Goal: Information Seeking & Learning: Learn about a topic

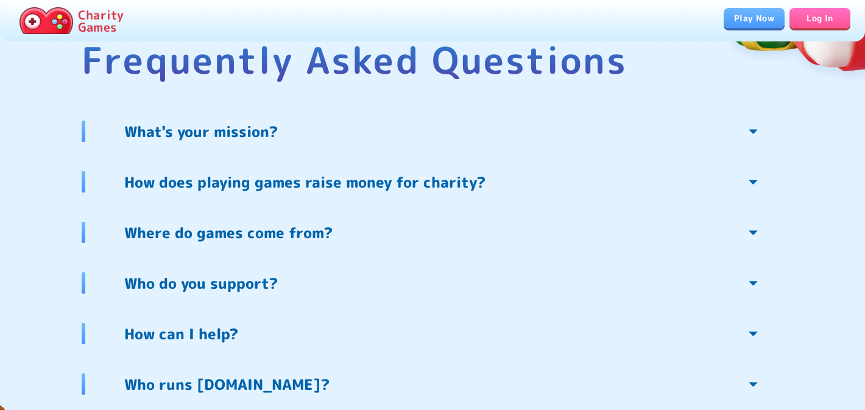
scroll to position [2561, 0]
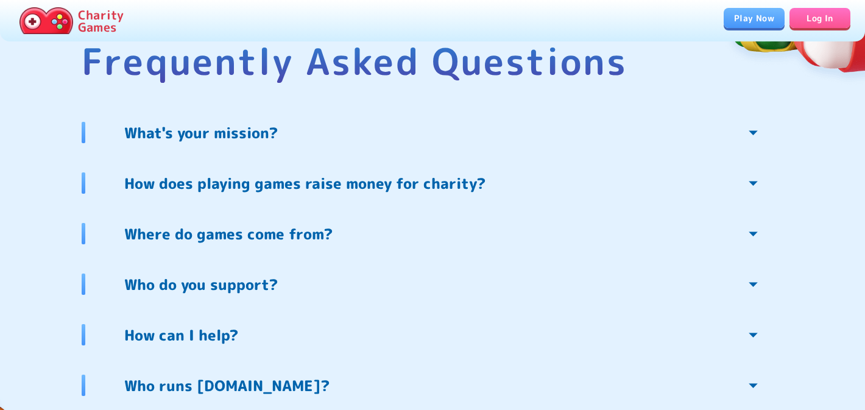
click at [220, 133] on p "What's your mission?" at bounding box center [200, 132] width 153 height 19
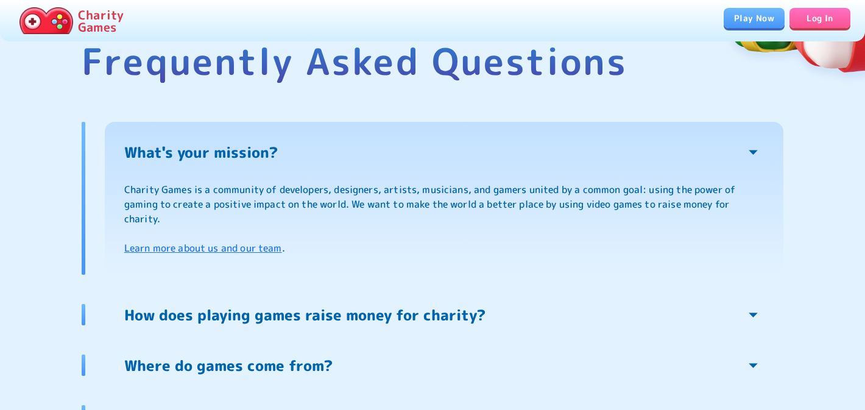
click at [208, 245] on link "Learn more about us and our team" at bounding box center [203, 247] width 158 height 13
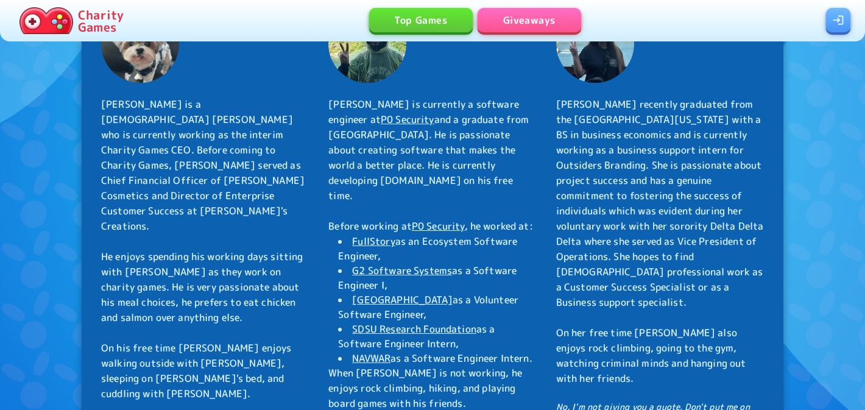
scroll to position [433, 0]
click at [703, 139] on span "Esbeidy recently graduated from the University of California, San Diego with a …" at bounding box center [660, 241] width 208 height 287
click at [703, 139] on span "[PERSON_NAME] recently graduated from the [GEOGRAPHIC_DATA][US_STATE] with a BS…" at bounding box center [660, 241] width 208 height 287
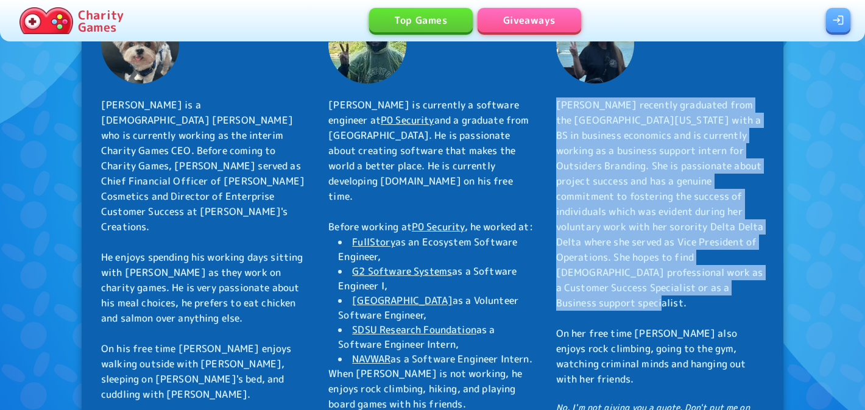
click at [676, 269] on span "[PERSON_NAME] recently graduated from the [GEOGRAPHIC_DATA][US_STATE] with a BS…" at bounding box center [660, 241] width 208 height 287
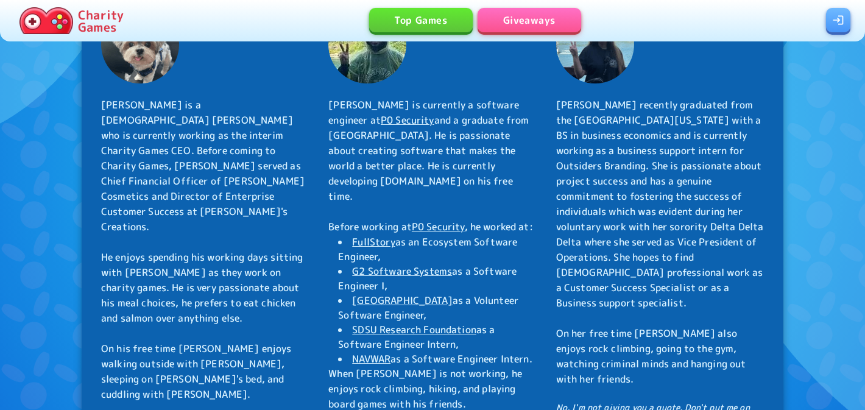
click at [676, 269] on span "[PERSON_NAME] recently graduated from the [GEOGRAPHIC_DATA][US_STATE] with a BS…" at bounding box center [660, 241] width 208 height 287
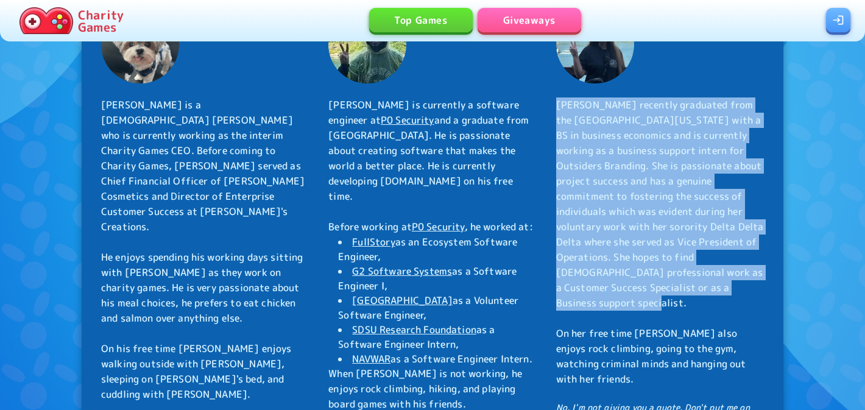
click at [654, 313] on div "Esbeidy Campos Project Manager Esbeidy recently graduated from the University o…" at bounding box center [660, 243] width 208 height 588
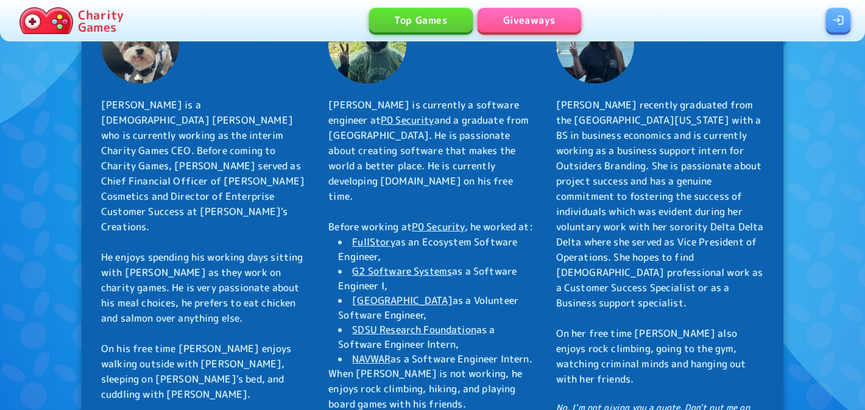
drag, startPoint x: 426, startPoint y: 248, endPoint x: 446, endPoint y: 392, distance: 145.1
click at [445, 398] on div "Miguel Campos Software Engineer Miguel is currently a software engineer at P0 S…" at bounding box center [432, 243] width 208 height 588
drag, startPoint x: 426, startPoint y: 391, endPoint x: 432, endPoint y: 172, distance: 219.9
click at [432, 172] on div "Miguel Campos Software Engineer Miguel is currently a software engineer at P0 S…" at bounding box center [432, 243] width 208 height 588
click at [354, 217] on div "Miguel Campos Software Engineer Miguel is currently a software engineer at P0 S…" at bounding box center [432, 243] width 208 height 588
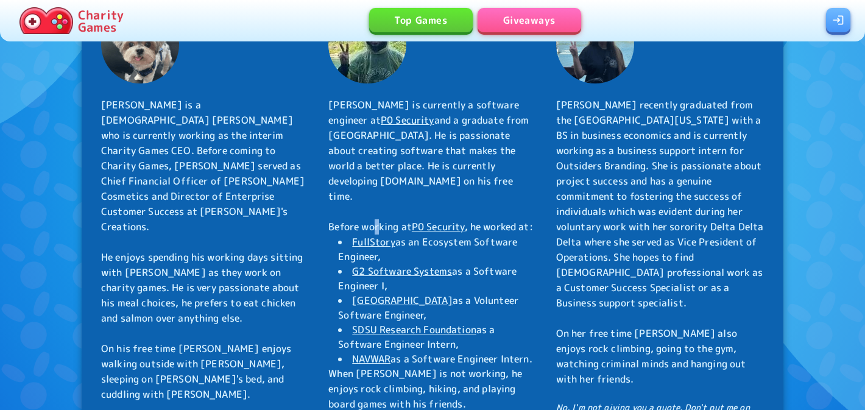
click at [354, 217] on div "Miguel Campos Software Engineer Miguel is currently a software engineer at P0 S…" at bounding box center [432, 243] width 208 height 588
click at [430, 366] on li "NAVWAR as a Software Engineer Intern." at bounding box center [432, 358] width 208 height 15
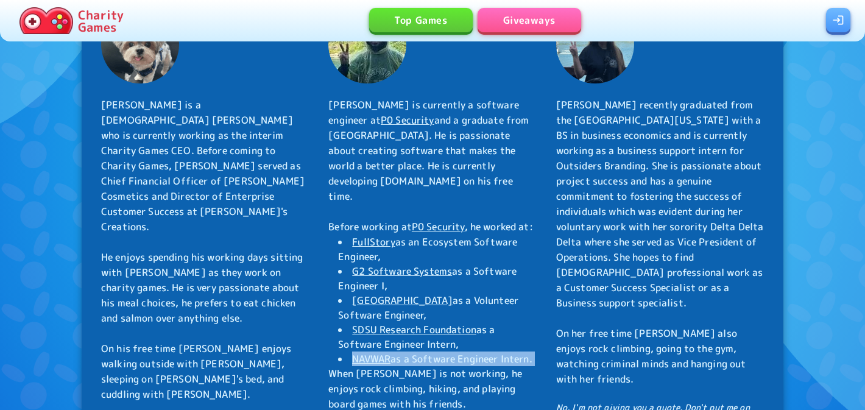
click at [446, 187] on div "Miguel Campos Software Engineer Miguel is currently a software engineer at P0 S…" at bounding box center [432, 243] width 208 height 588
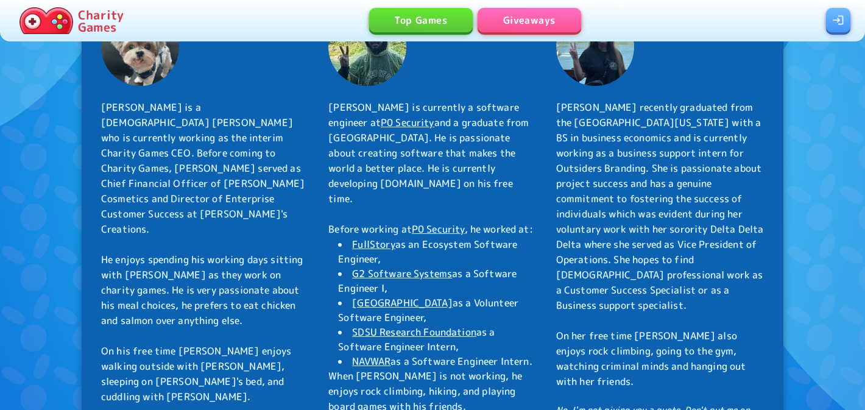
scroll to position [732, 0]
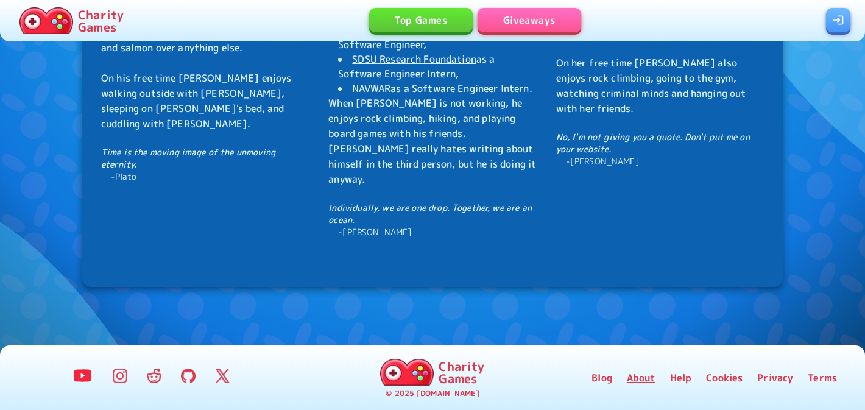
click at [637, 377] on link "About" at bounding box center [640, 377] width 29 height 15
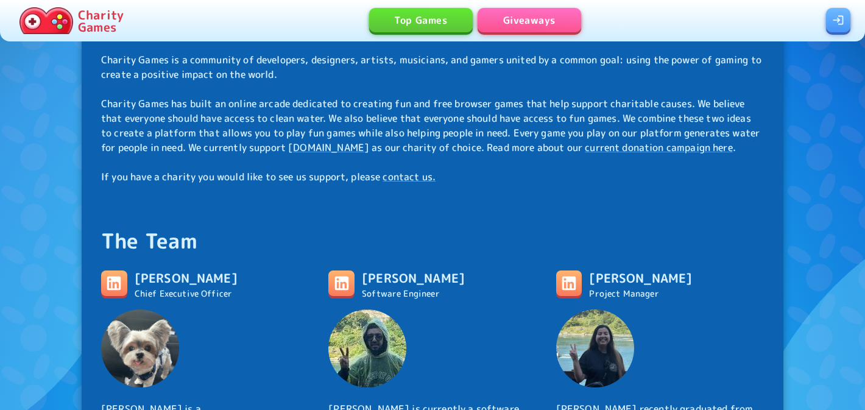
scroll to position [127, 0]
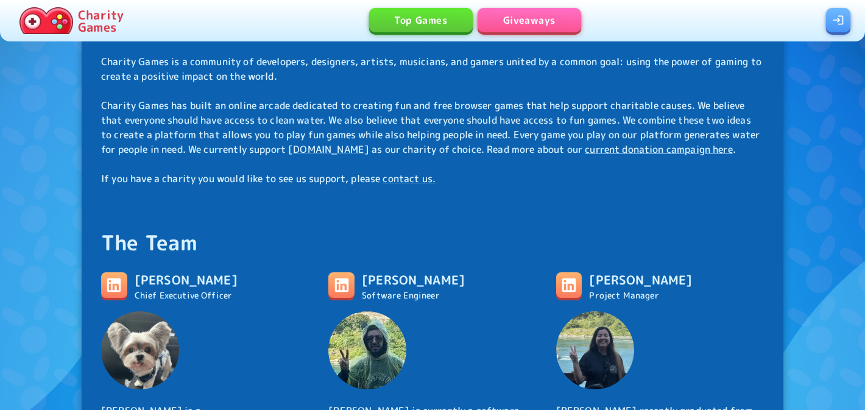
click at [699, 149] on link "current donation campaign here" at bounding box center [658, 148] width 148 height 13
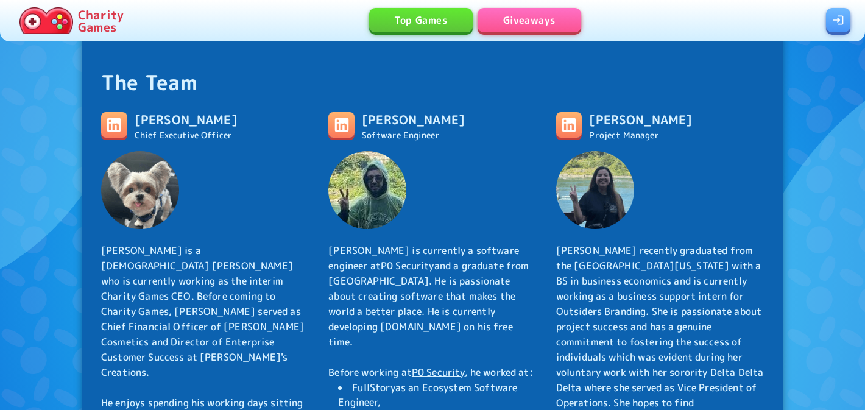
scroll to position [289, 0]
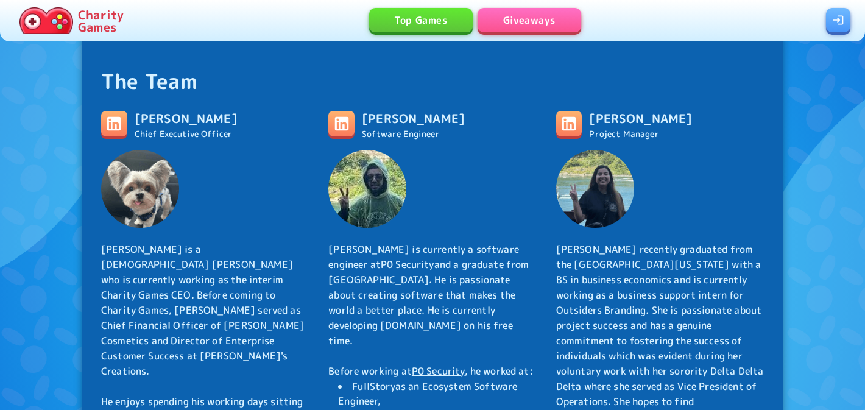
click at [348, 131] on icon at bounding box center [341, 123] width 18 height 18
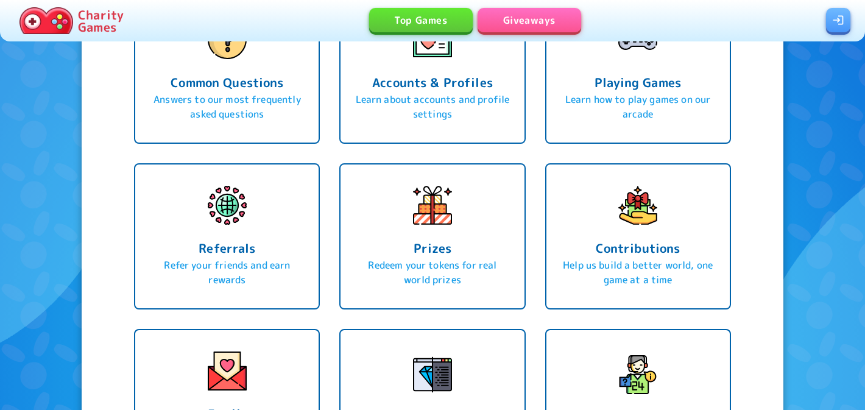
scroll to position [209, 0]
